Goal: Information Seeking & Learning: Learn about a topic

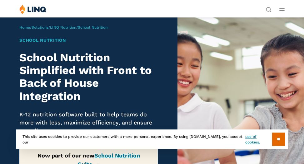
click at [114, 96] on h2 "School Nutrition Simplified with Front to Back of House Integration" at bounding box center [88, 77] width 138 height 52
click at [110, 81] on h2 "School Nutrition Simplified with Front to Back of House Integration" at bounding box center [88, 77] width 138 height 52
click at [118, 57] on h2 "School Nutrition Simplified with Front to Back of House Integration" at bounding box center [88, 77] width 138 height 52
click at [127, 46] on div "School Nutrition School Nutrition Simplified with Front to Back of House Integr…" at bounding box center [88, 115] width 138 height 156
click at [134, 39] on h1 "School Nutrition" at bounding box center [88, 40] width 138 height 7
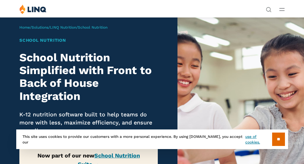
click at [142, 30] on div "Home / Solutions / LINQ Nutrition / School Nutrition School Nutrition School Nu…" at bounding box center [88, 117] width 177 height 201
click at [110, 93] on h2 "School Nutrition Simplified with Front to Back of House Integration" at bounding box center [88, 77] width 138 height 52
click at [112, 82] on h2 "School Nutrition Simplified with Front to Back of House Integration" at bounding box center [88, 77] width 138 height 52
click at [116, 72] on h2 "School Nutrition Simplified with Front to Back of House Integration" at bounding box center [88, 77] width 138 height 52
click at [125, 57] on h2 "School Nutrition Simplified with Front to Back of House Integration" at bounding box center [88, 77] width 138 height 52
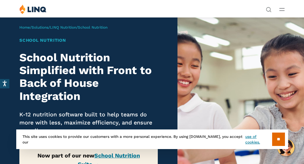
click at [125, 69] on h2 "School Nutrition Simplified with Front to Back of House Integration" at bounding box center [88, 77] width 138 height 52
click at [125, 58] on h2 "School Nutrition Simplified with Front to Back of House Integration" at bounding box center [88, 77] width 138 height 52
click at [129, 46] on div "School Nutrition School Nutrition Simplified with Front to Back of House Integr…" at bounding box center [88, 115] width 138 height 156
click at [136, 33] on div "Home / Solutions / LINQ Nutrition / School Nutrition School Nutrition School Nu…" at bounding box center [88, 117] width 177 height 201
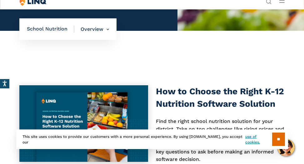
click at [141, 59] on div "How to Choose the Right K-12 Nutrition Software Solution Find the right school …" at bounding box center [152, 135] width 304 height 169
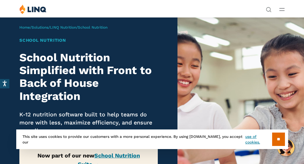
click at [106, 59] on h2 "School Nutrition Simplified with Front to Back of House Integration" at bounding box center [88, 77] width 138 height 52
click at [113, 48] on div "School Nutrition School Nutrition Simplified with Front to Back of House Integr…" at bounding box center [88, 115] width 138 height 156
click at [119, 40] on h1 "School Nutrition" at bounding box center [88, 40] width 138 height 7
click at [57, 37] on h1 "School Nutrition" at bounding box center [88, 40] width 138 height 7
click at [92, 51] on div "School Nutrition School Nutrition Simplified with Front to Back of House Integr…" at bounding box center [88, 115] width 138 height 156
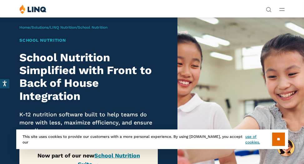
click at [100, 39] on h1 "School Nutrition" at bounding box center [88, 40] width 138 height 7
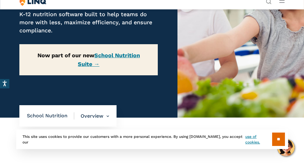
scroll to position [105, 0]
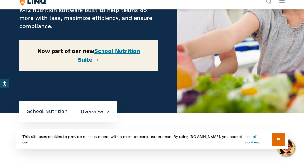
click at [133, 64] on p "Now part of our new School Nutrition Suite →" at bounding box center [88, 55] width 138 height 31
click at [132, 54] on link "School Nutrition Suite →" at bounding box center [109, 55] width 62 height 15
click at [134, 51] on link "School Nutrition Suite →" at bounding box center [109, 55] width 62 height 15
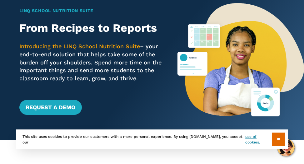
scroll to position [55, 0]
